Goal: Task Accomplishment & Management: Manage account settings

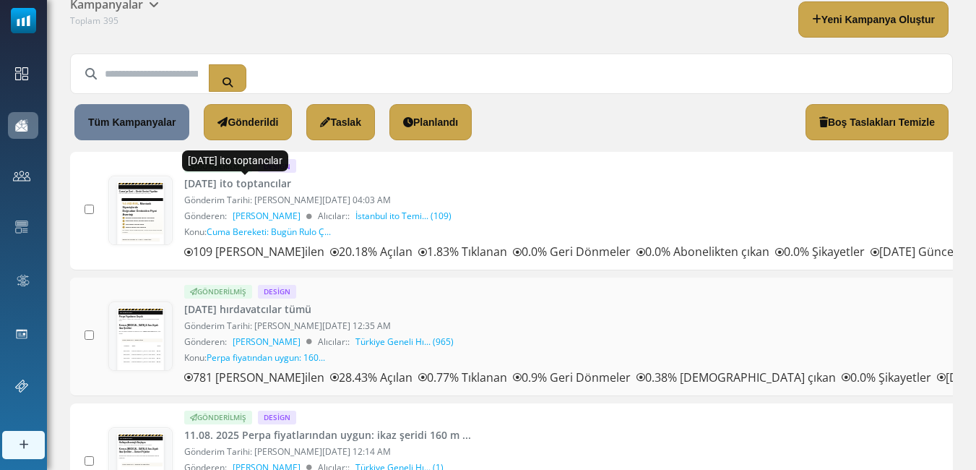
scroll to position [72, 0]
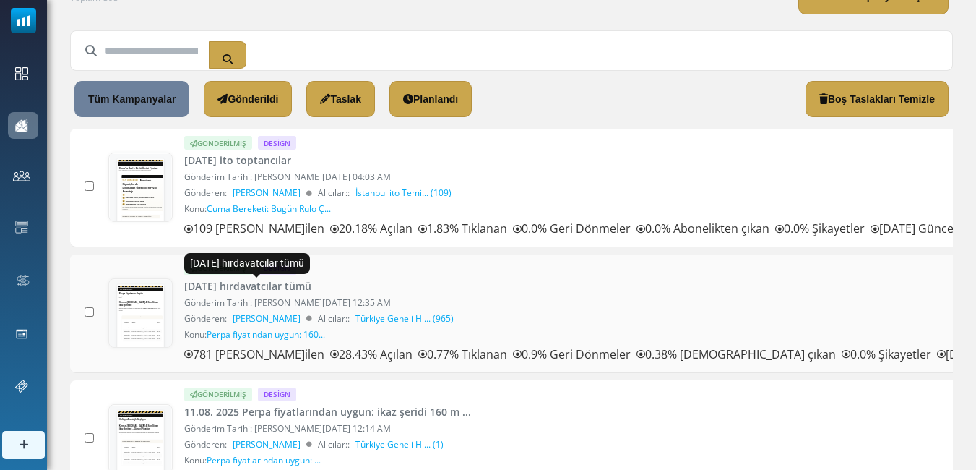
click at [291, 283] on link "12.08.2025 hırdavatcılar tümü" at bounding box center [247, 285] width 127 height 15
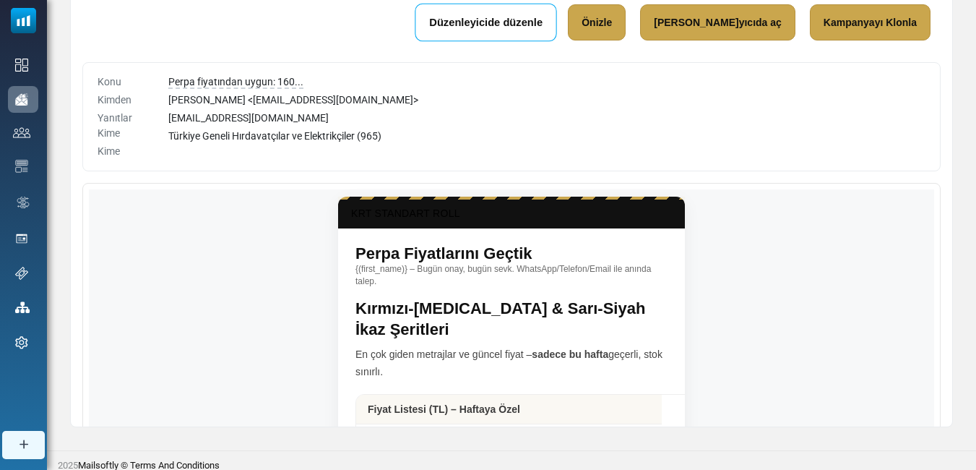
click at [538, 23] on link "Düzenleyicide düzenle" at bounding box center [486, 23] width 142 height 38
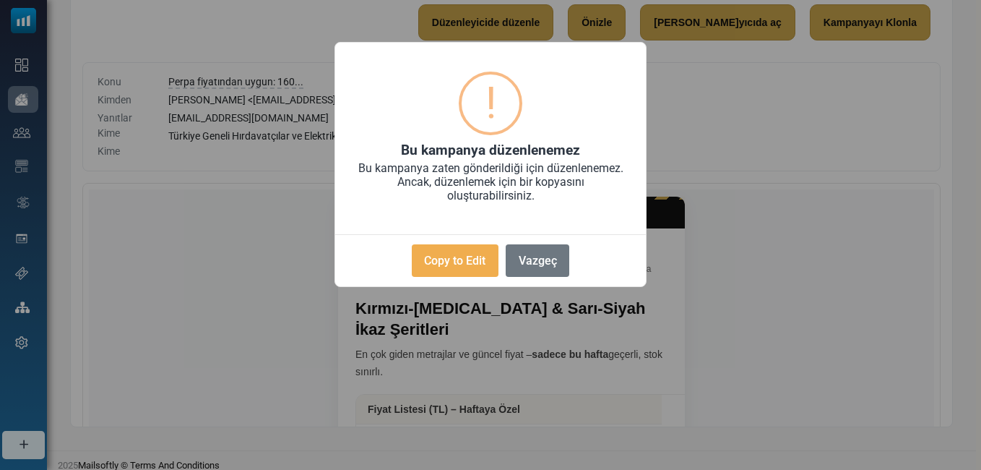
click at [254, 182] on div "× ! Bu kampanya düzenlenemez Bu kampanya zaten gönderildiği için düzenlenemez. …" at bounding box center [490, 235] width 981 height 470
click at [564, 264] on button "Vazgeç" at bounding box center [538, 260] width 64 height 33
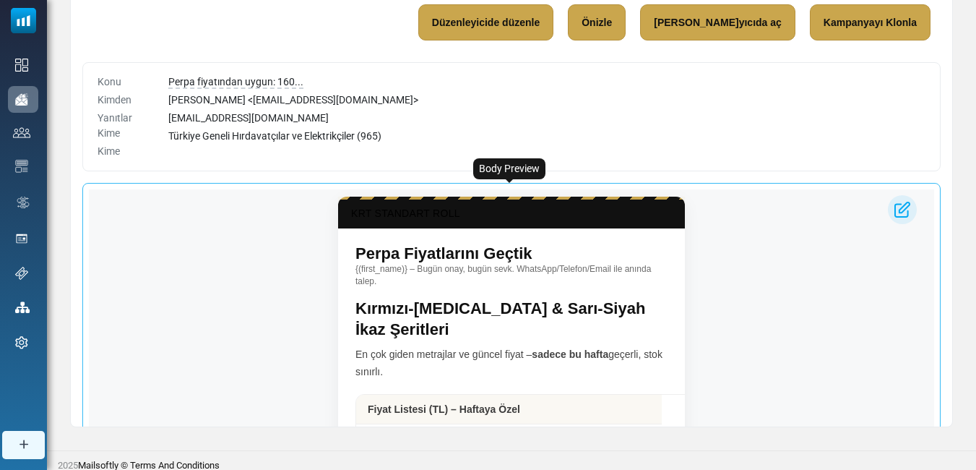
click at [354, 248] on td "Perpa Fiyatlarını Geçtik {(first_name)} – Bugün onay, bugün sevk. WhatsApp/Tele…" at bounding box center [511, 260] width 347 height 64
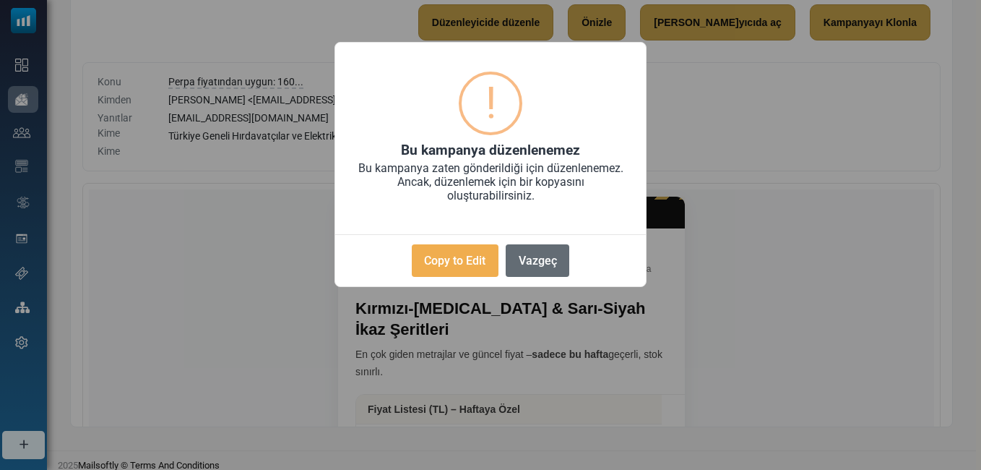
click at [559, 260] on button "Vazgeç" at bounding box center [538, 260] width 64 height 33
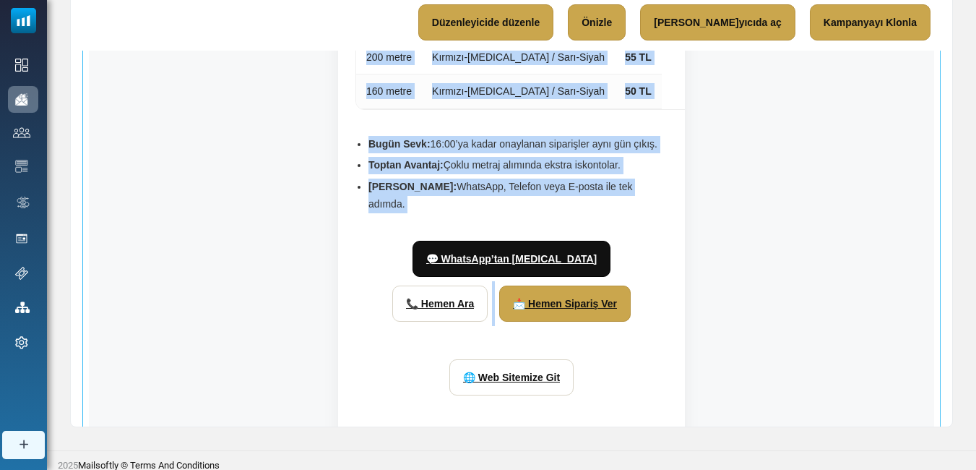
scroll to position [507, 0]
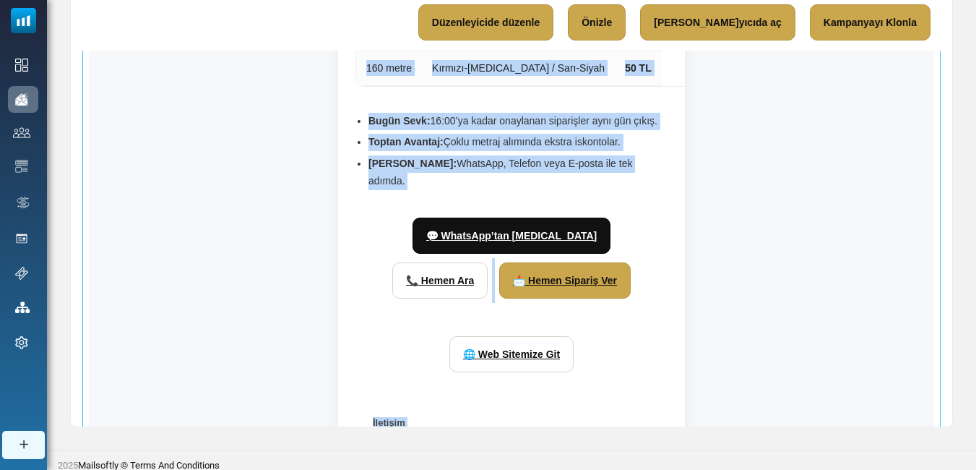
drag, startPoint x: 356, startPoint y: 251, endPoint x: 658, endPoint y: 143, distance: 320.0
click at [658, 143] on tbody "KRT STANDART ROLL Perpa Fiyatlarını Geçtik {(first_name)} – Bugün onay, bugün s…" at bounding box center [511, 128] width 347 height 877
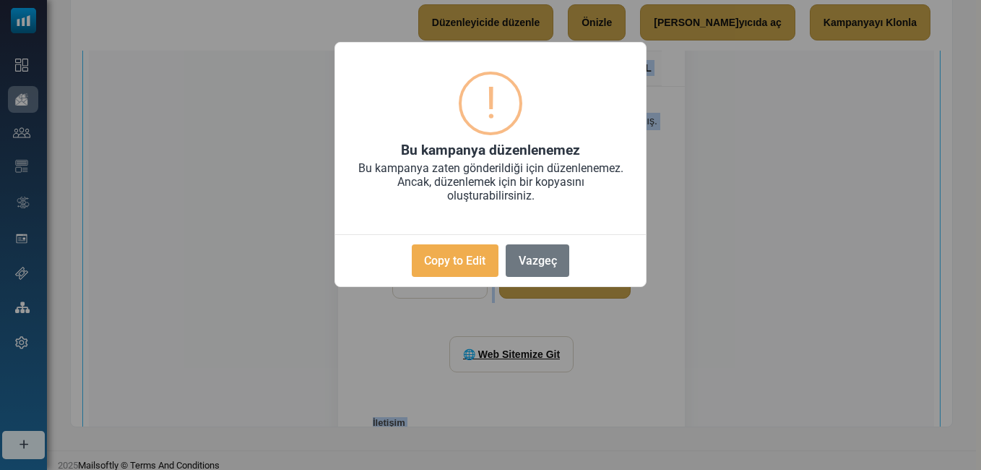
copy tbody "Lorem Ipsumdolors Ametco {(adipi_elit)} – Seddo eius, tempo inci. UtlabOre/Etdo…"
click at [561, 269] on button "Vazgeç" at bounding box center [538, 260] width 64 height 33
